Goal: Information Seeking & Learning: Learn about a topic

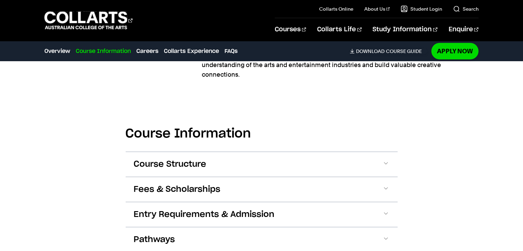
scroll to position [723, 0]
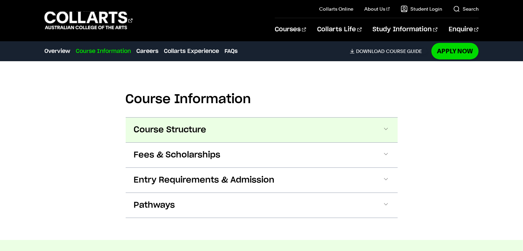
click at [380, 118] on button "Course Structure" at bounding box center [262, 130] width 272 height 25
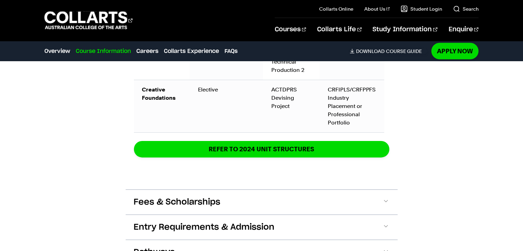
scroll to position [1177, 0]
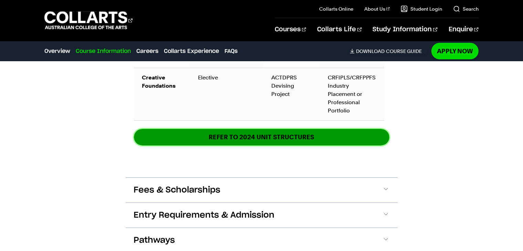
click at [215, 129] on link "REFER TO 2024 unit structures" at bounding box center [261, 137] width 255 height 16
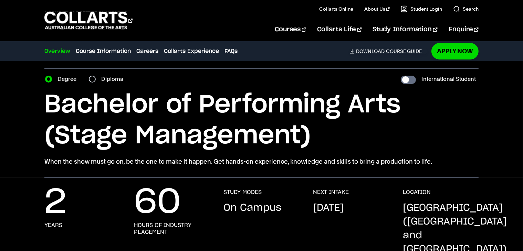
scroll to position [0, 0]
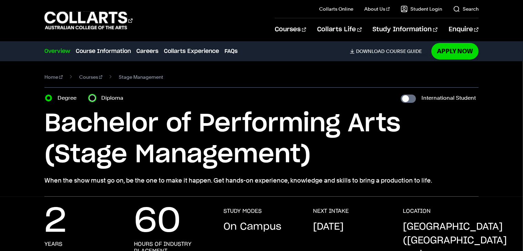
click at [93, 97] on input "Diploma" at bounding box center [92, 98] width 7 height 7
radio input "true"
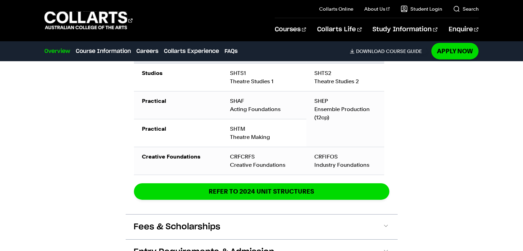
scroll to position [895, 0]
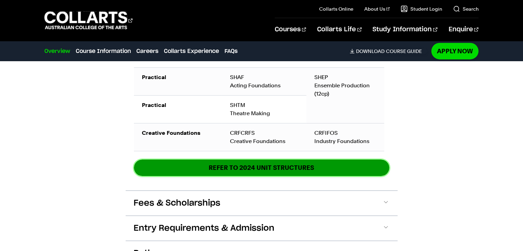
click at [201, 160] on link "REFER TO 2024 unit structures" at bounding box center [261, 168] width 255 height 16
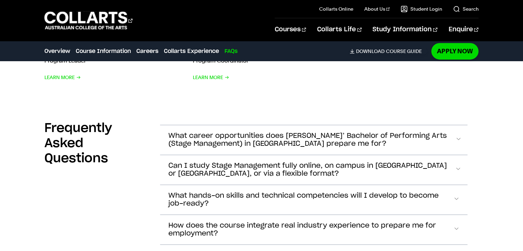
scroll to position [2237, 0]
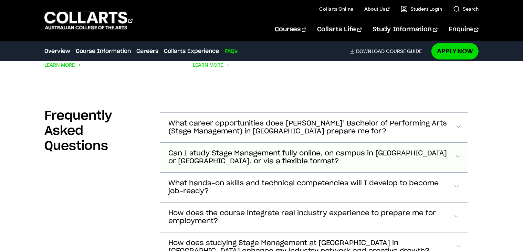
click at [231, 150] on span "Can I study Stage Management fully online, on campus in [GEOGRAPHIC_DATA] or [G…" at bounding box center [311, 158] width 286 height 16
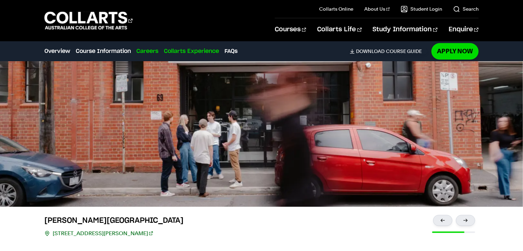
scroll to position [1614, 0]
